Goal: Browse casually

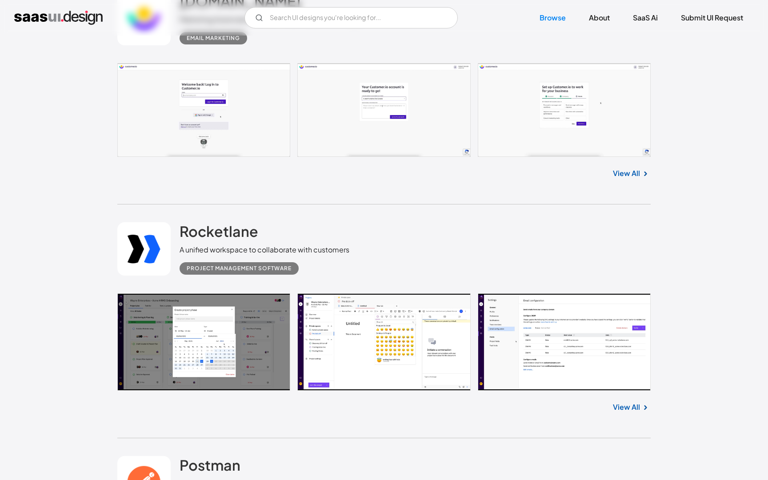
scroll to position [4691, 0]
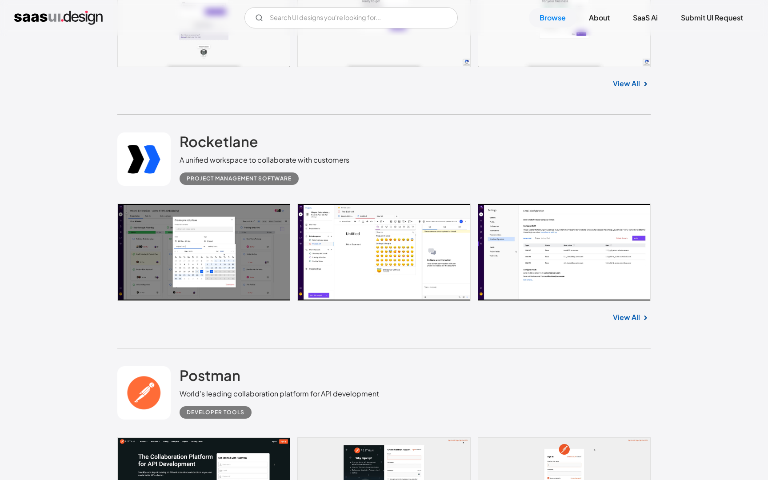
click at [377, 233] on link at bounding box center [384, 253] width 534 height 98
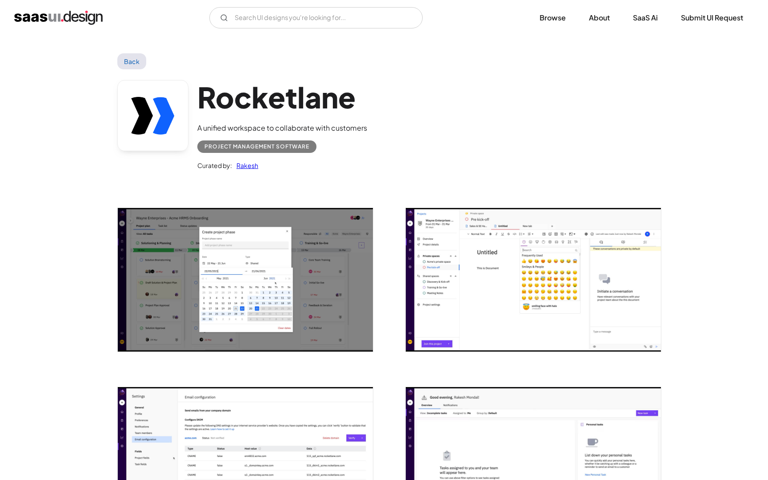
click at [451, 278] on img "open lightbox" at bounding box center [533, 280] width 255 height 144
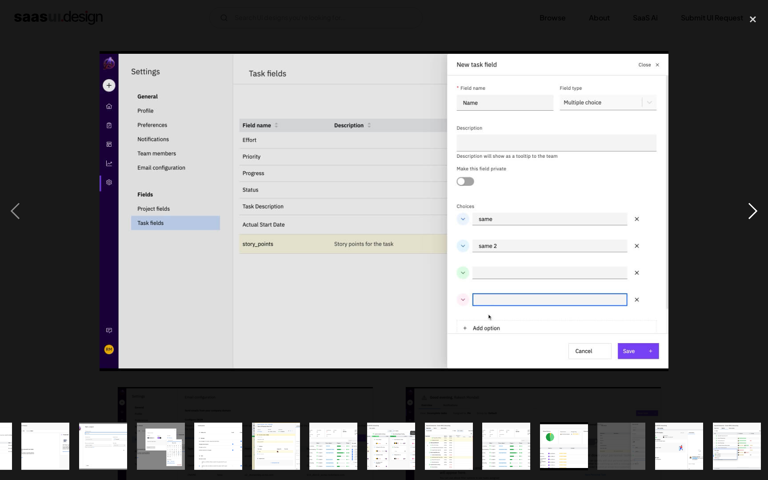
scroll to position [0, 163]
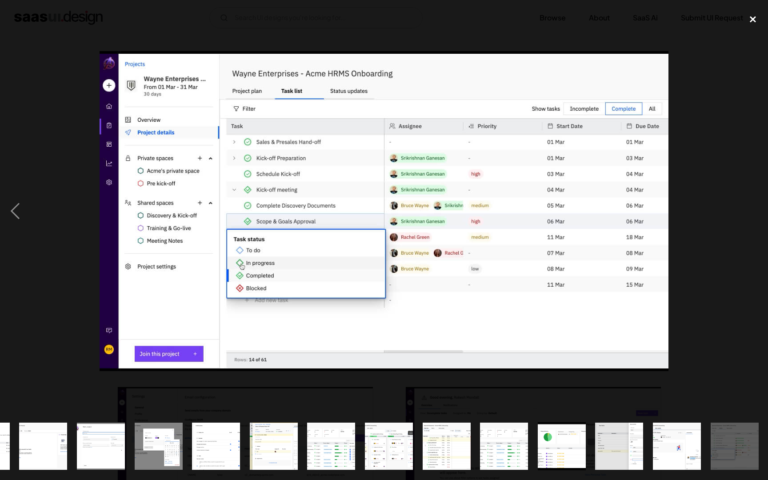
click at [756, 25] on div "close lightbox" at bounding box center [753, 20] width 30 height 20
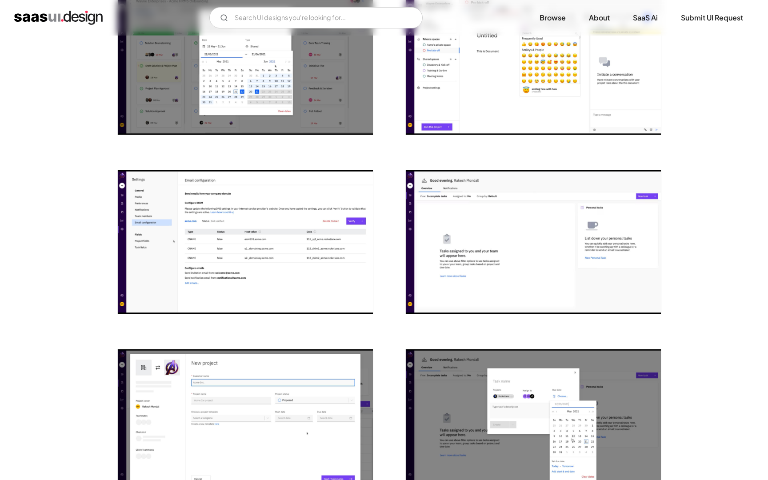
scroll to position [287, 0]
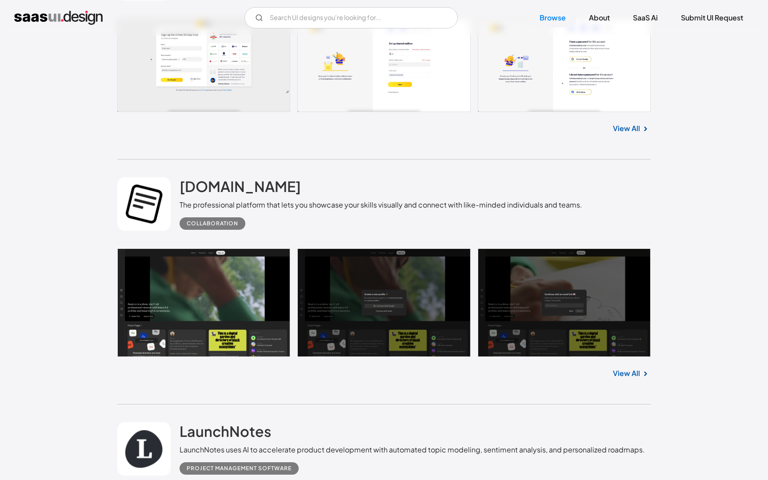
scroll to position [5389, 0]
